Goal: Check status

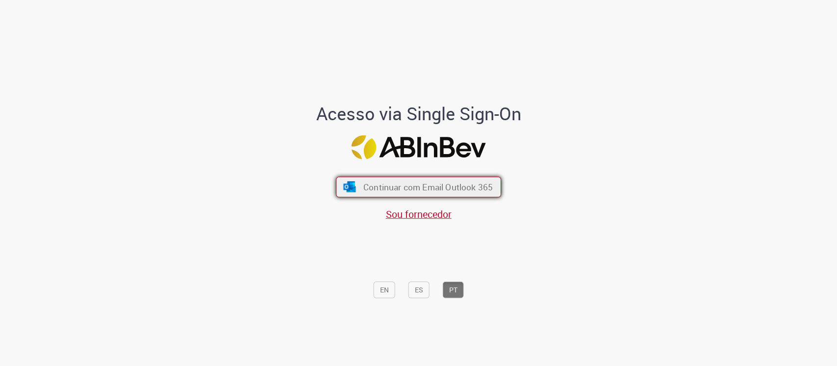
click at [463, 185] on span "Continuar com Email Outlook 365" at bounding box center [429, 186] width 130 height 11
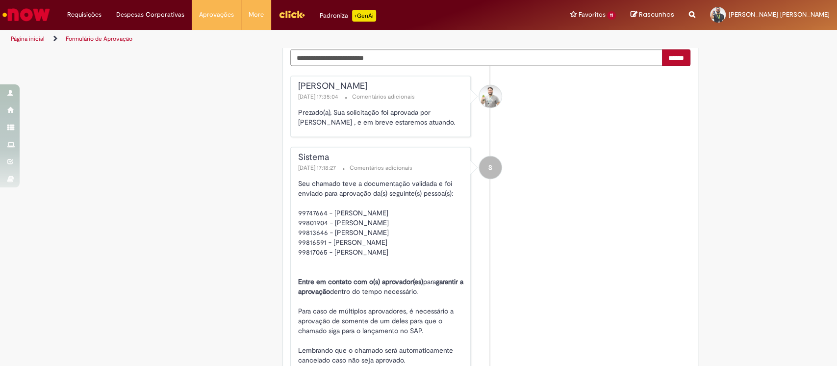
scroll to position [1177, 0]
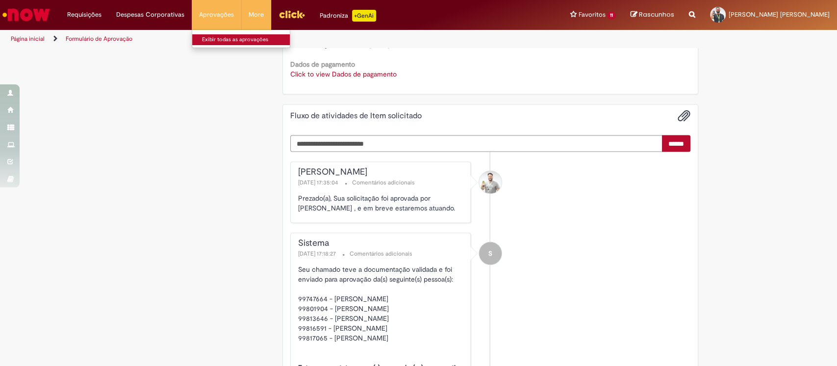
click at [213, 37] on link "Exibir todas as aprovações" at bounding box center [246, 39] width 108 height 11
